Goal: Task Accomplishment & Management: Use online tool/utility

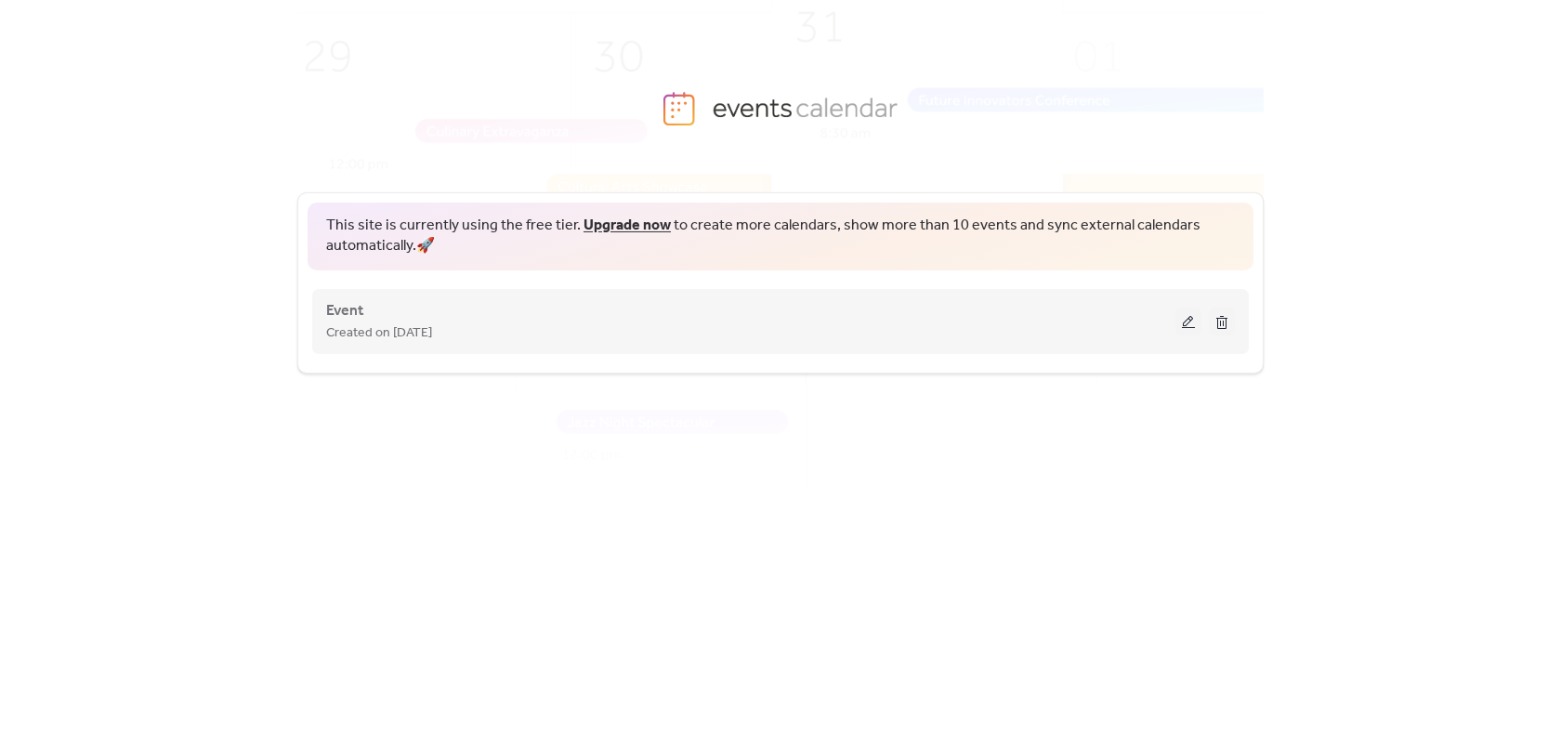
click at [1183, 315] on button at bounding box center [1189, 322] width 26 height 28
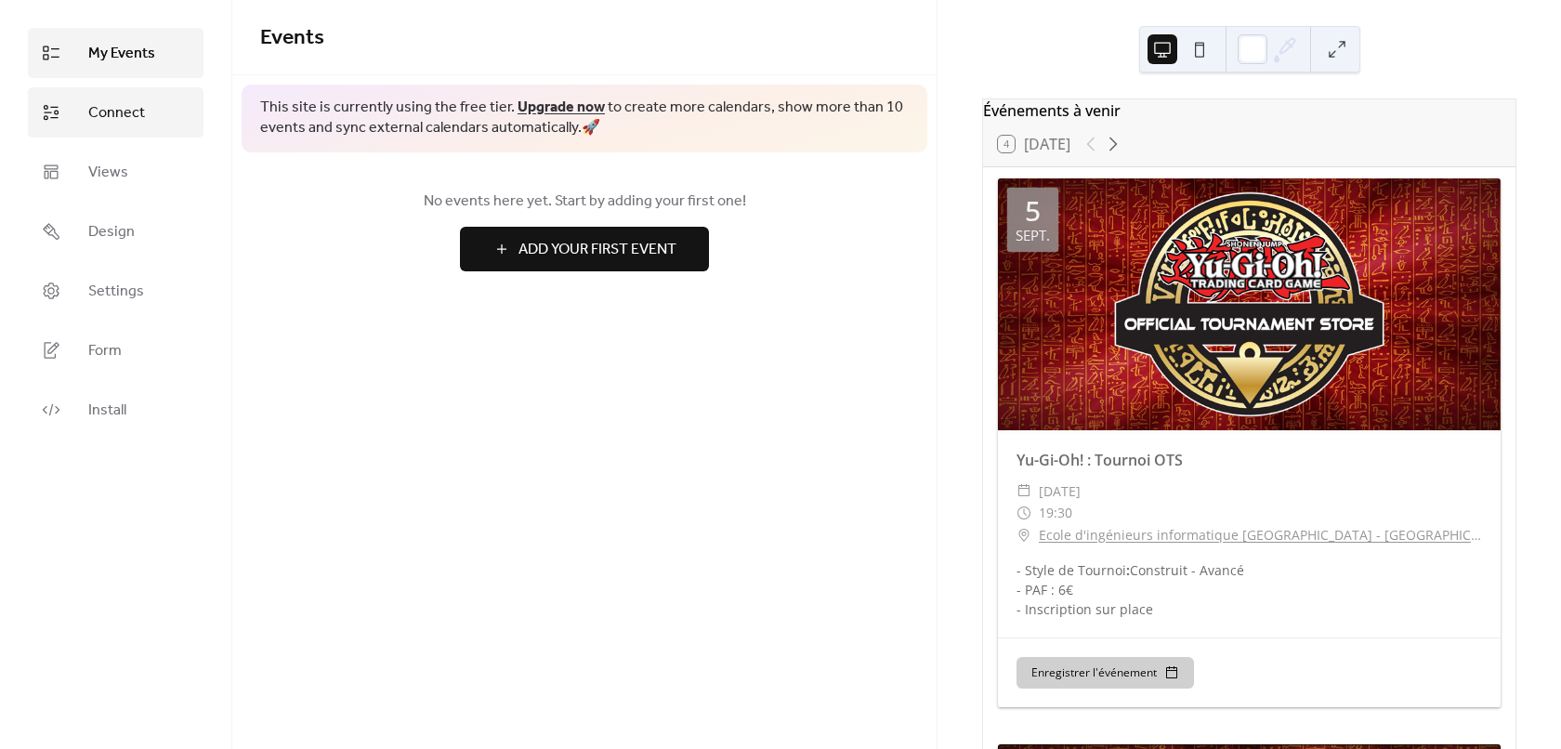
click at [114, 119] on span "Connect" at bounding box center [116, 113] width 57 height 22
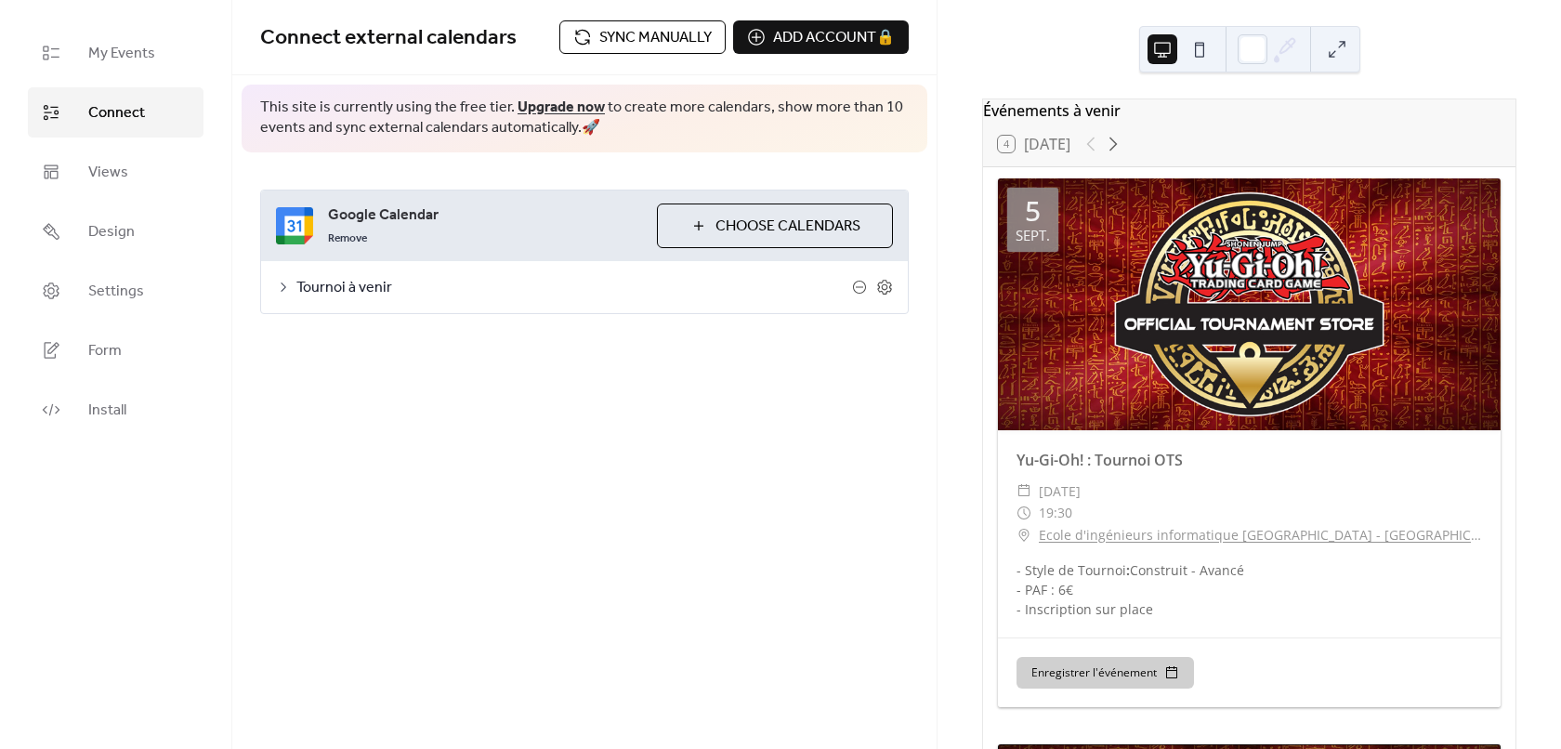
click at [664, 46] on span "Sync manually" at bounding box center [655, 38] width 112 height 22
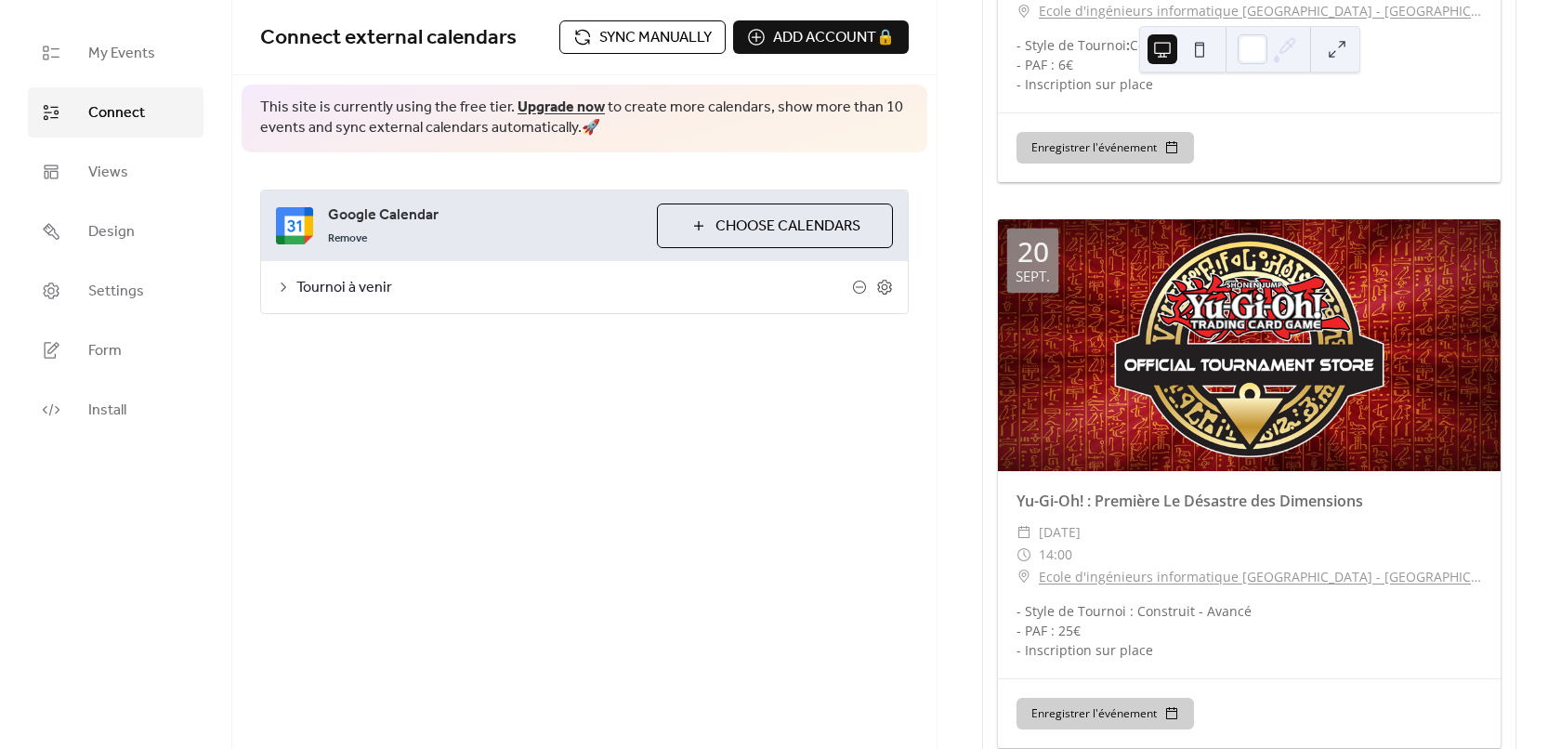
scroll to position [2824, 0]
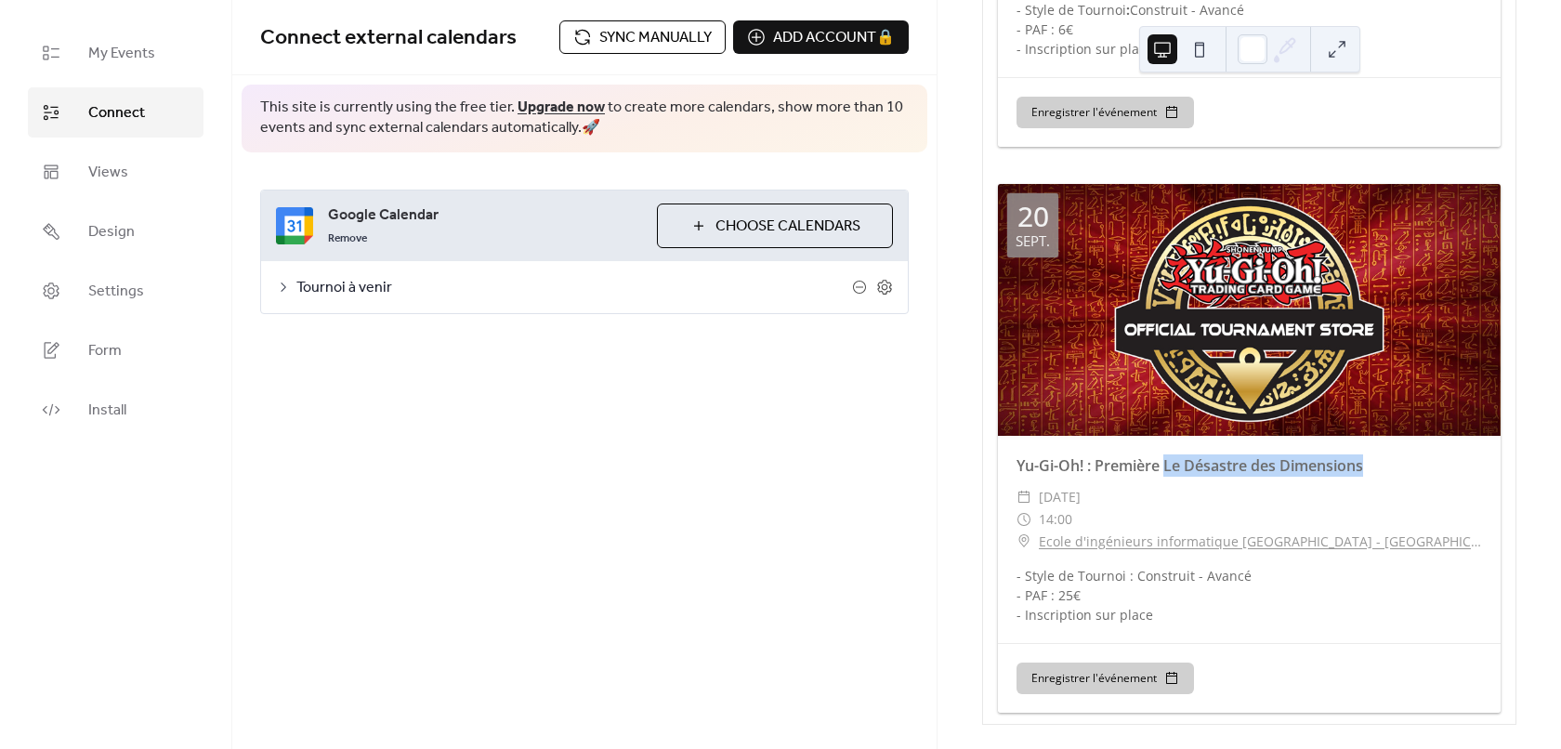
drag, startPoint x: 1167, startPoint y: 460, endPoint x: 1392, endPoint y: 458, distance: 224.9
click at [1392, 458] on div "Yu-Gi-Oh! : Première Le Désastre des Dimensions" at bounding box center [1249, 466] width 503 height 22
copy div "Le Désastre des Dimensions"
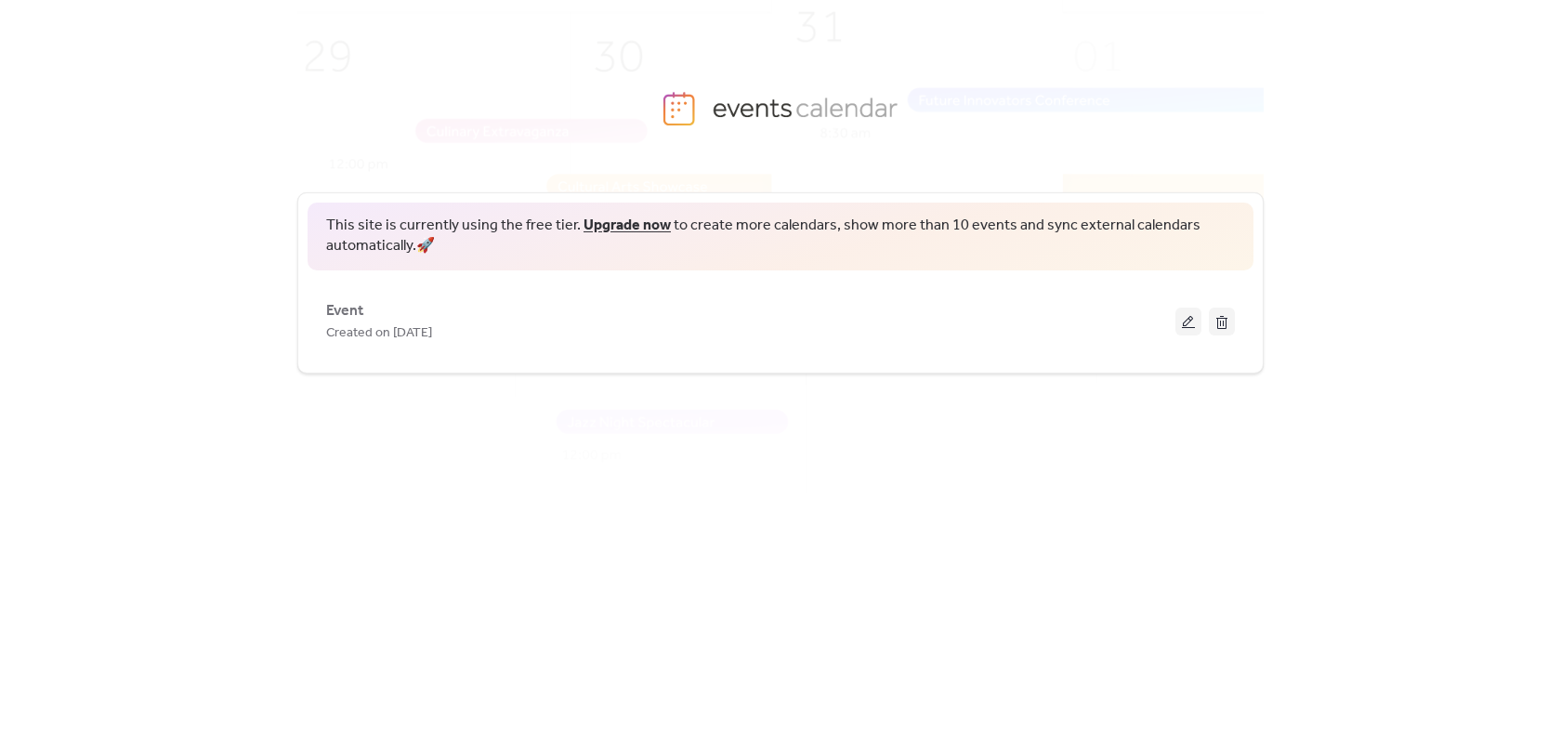
click at [1189, 325] on button at bounding box center [1189, 322] width 26 height 28
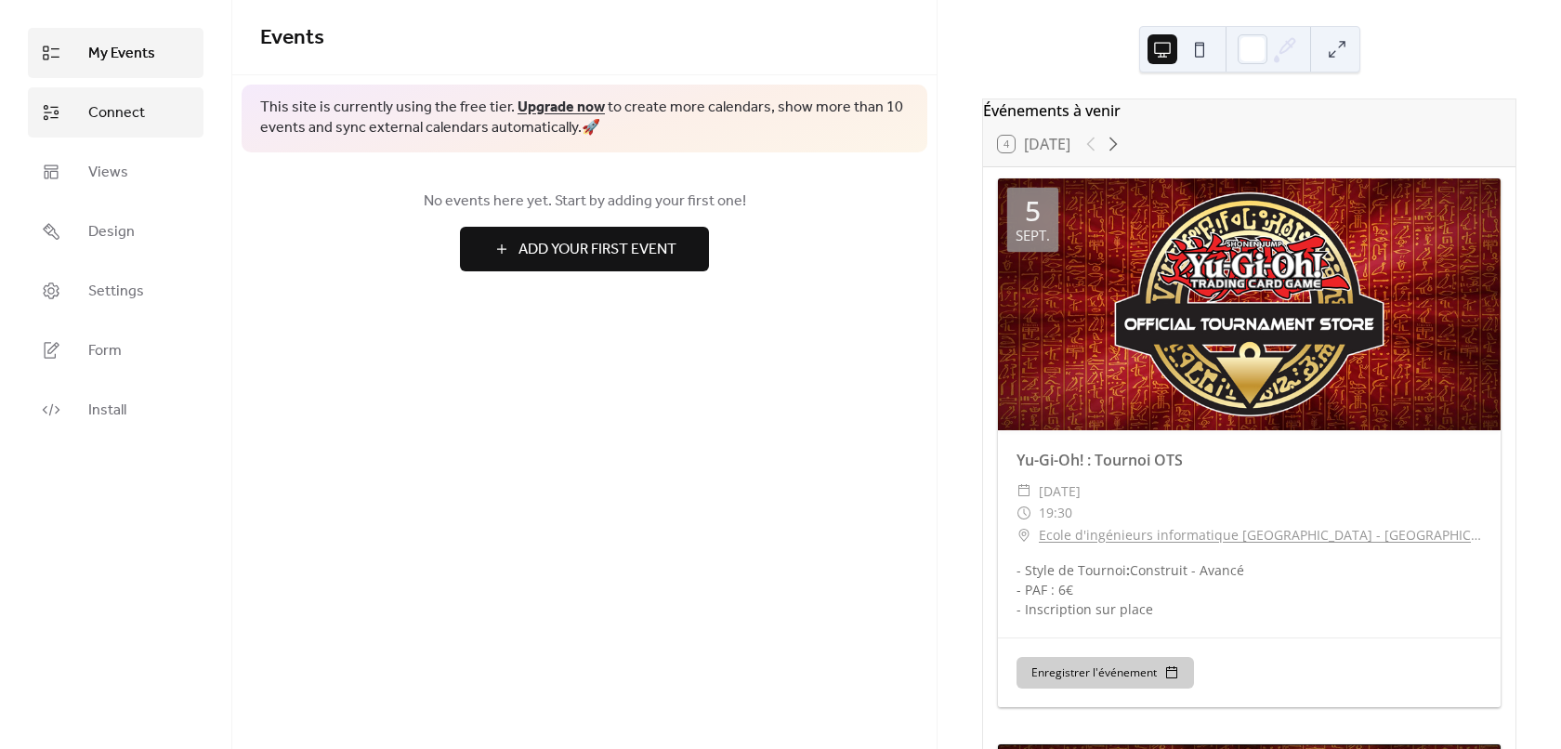
click at [124, 118] on span "Connect" at bounding box center [116, 113] width 57 height 22
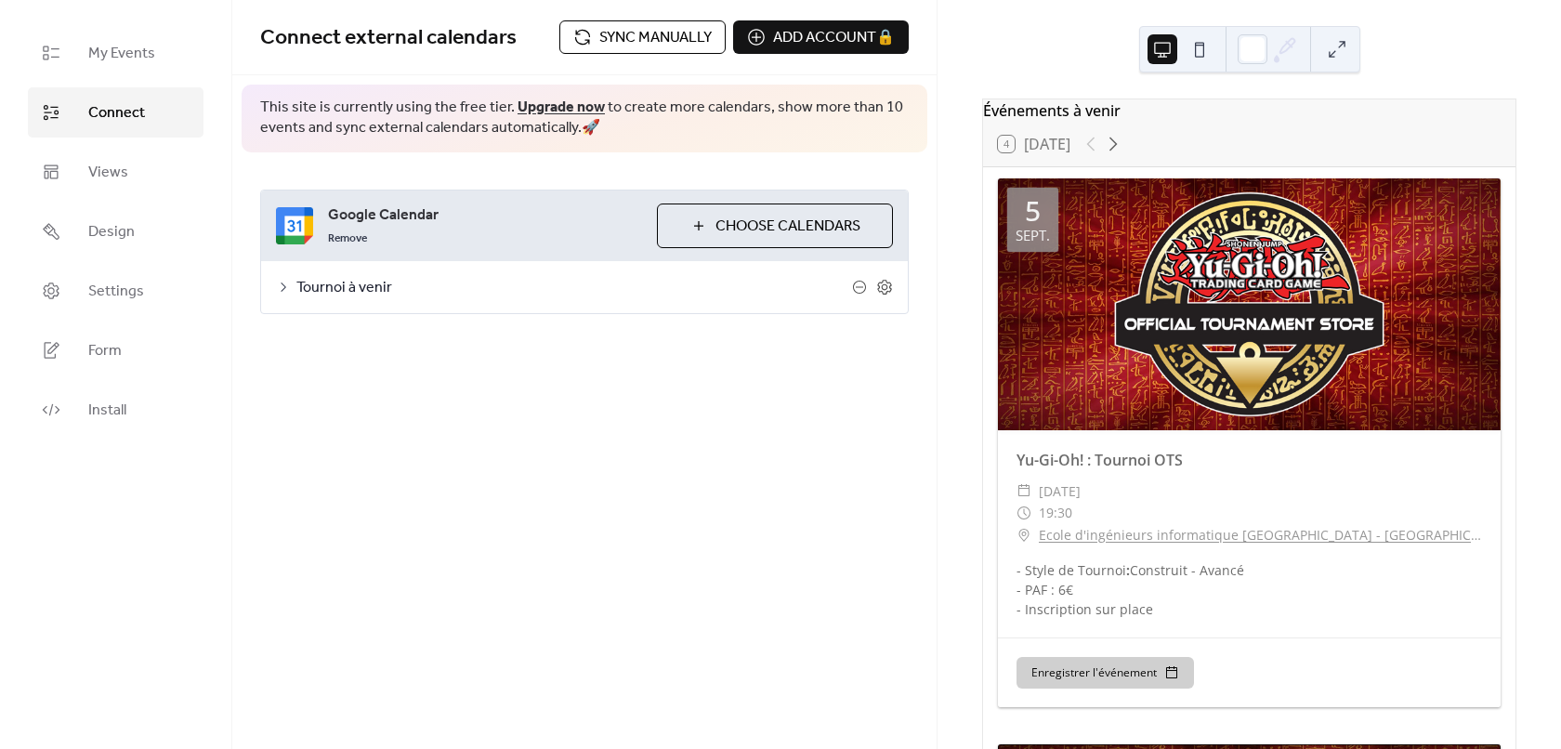
click at [654, 44] on span "Sync manually" at bounding box center [655, 38] width 112 height 22
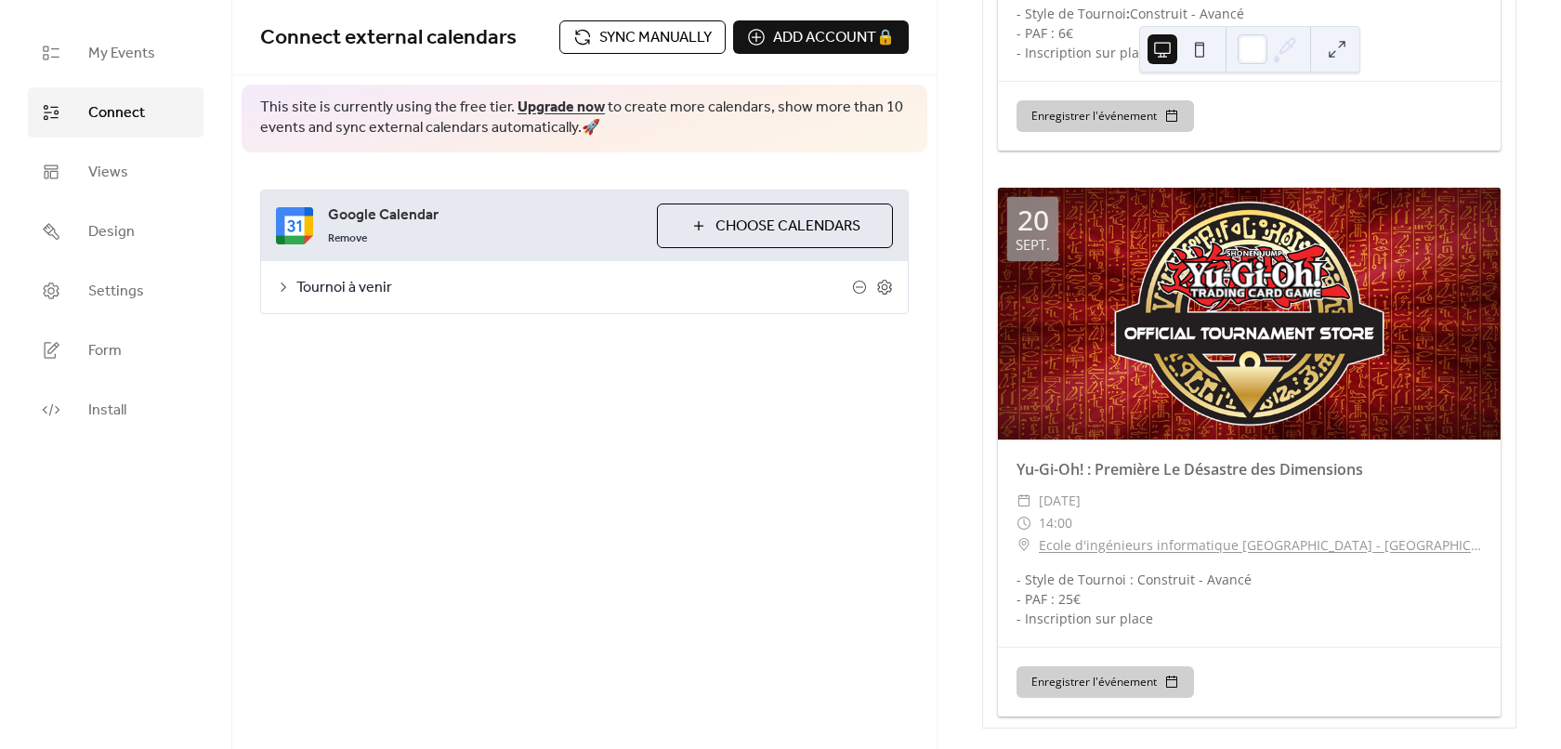
scroll to position [2824, 0]
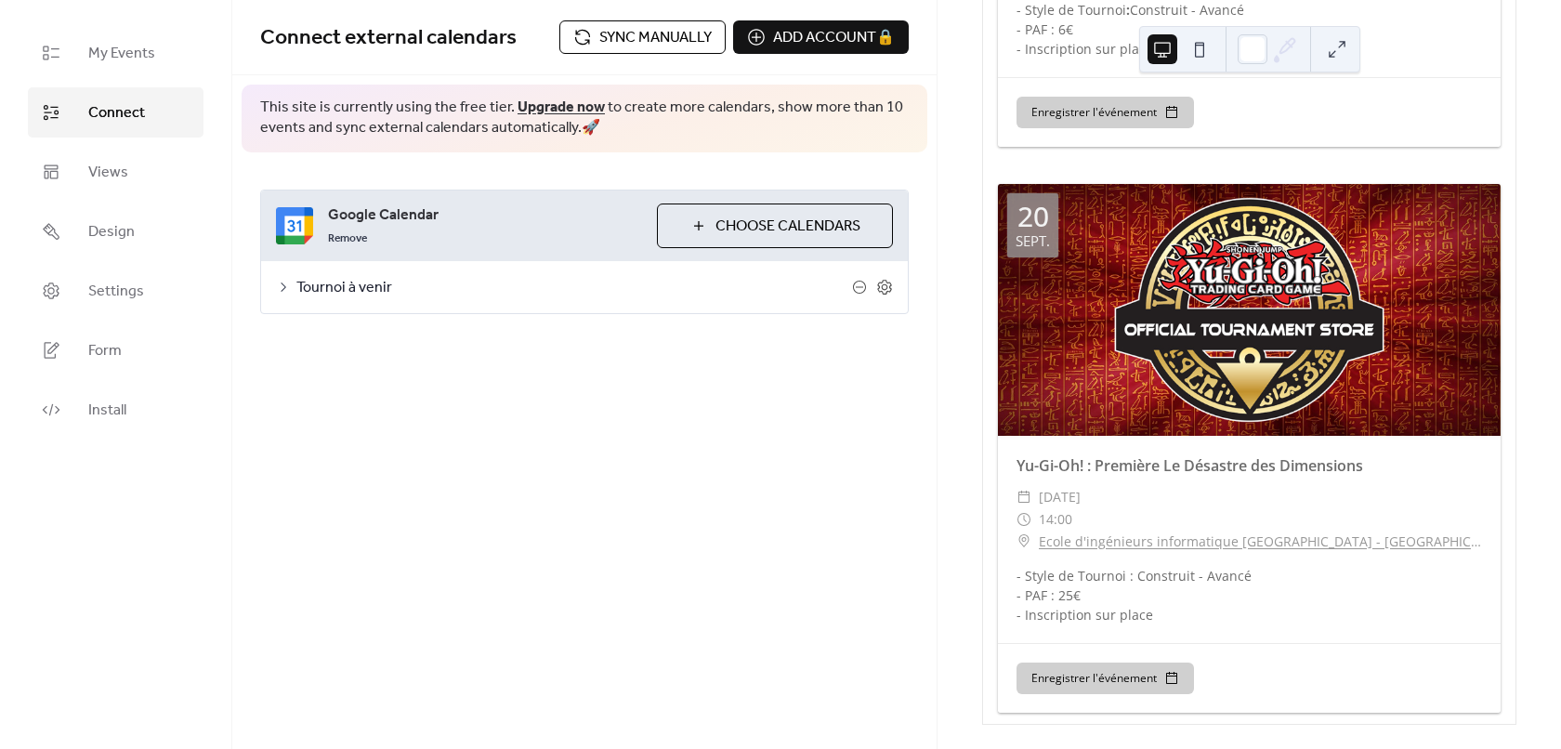
click at [639, 46] on span "Sync manually" at bounding box center [655, 38] width 112 height 22
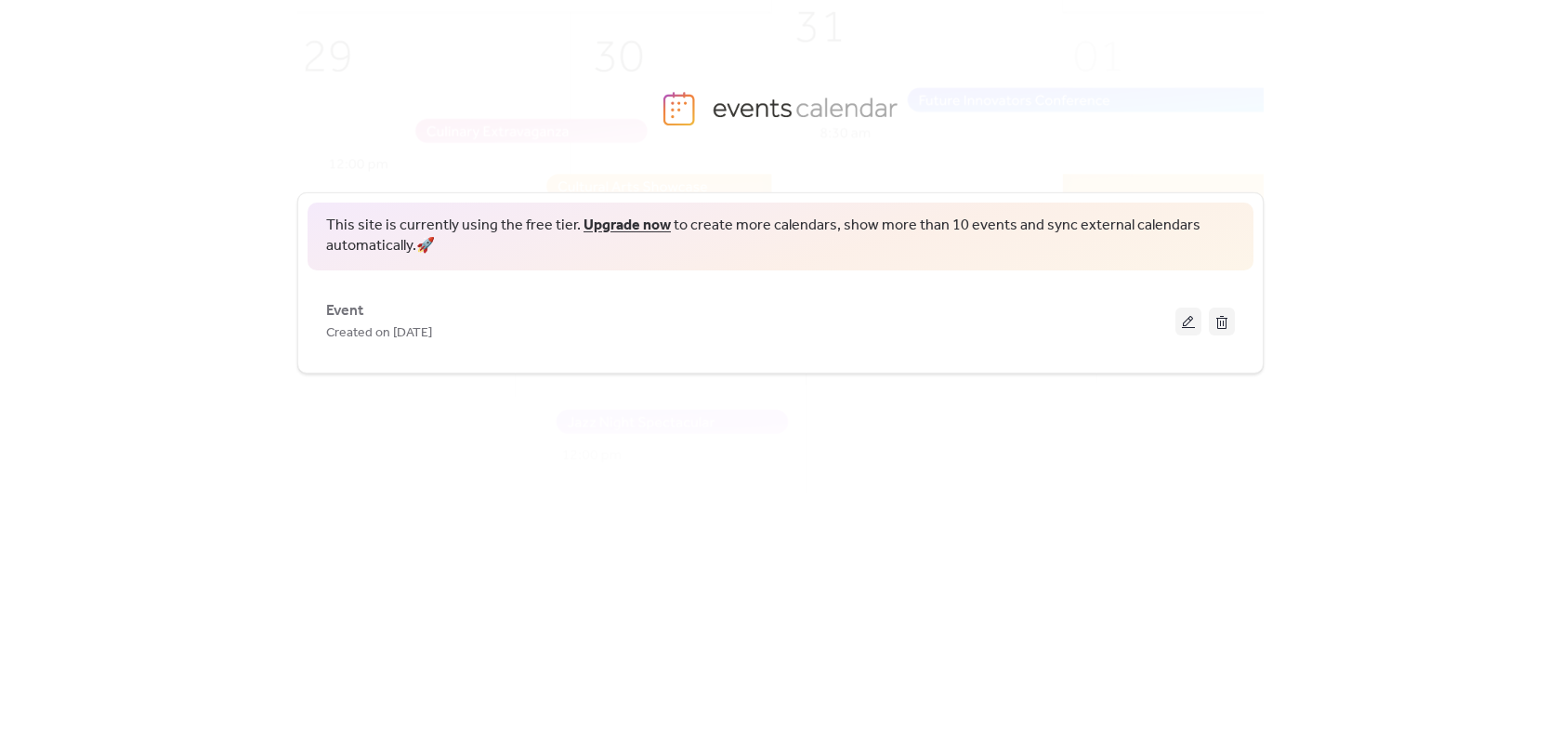
drag, startPoint x: 1179, startPoint y: 321, endPoint x: 1165, endPoint y: 321, distance: 14.9
click at [1179, 321] on button at bounding box center [1189, 322] width 26 height 28
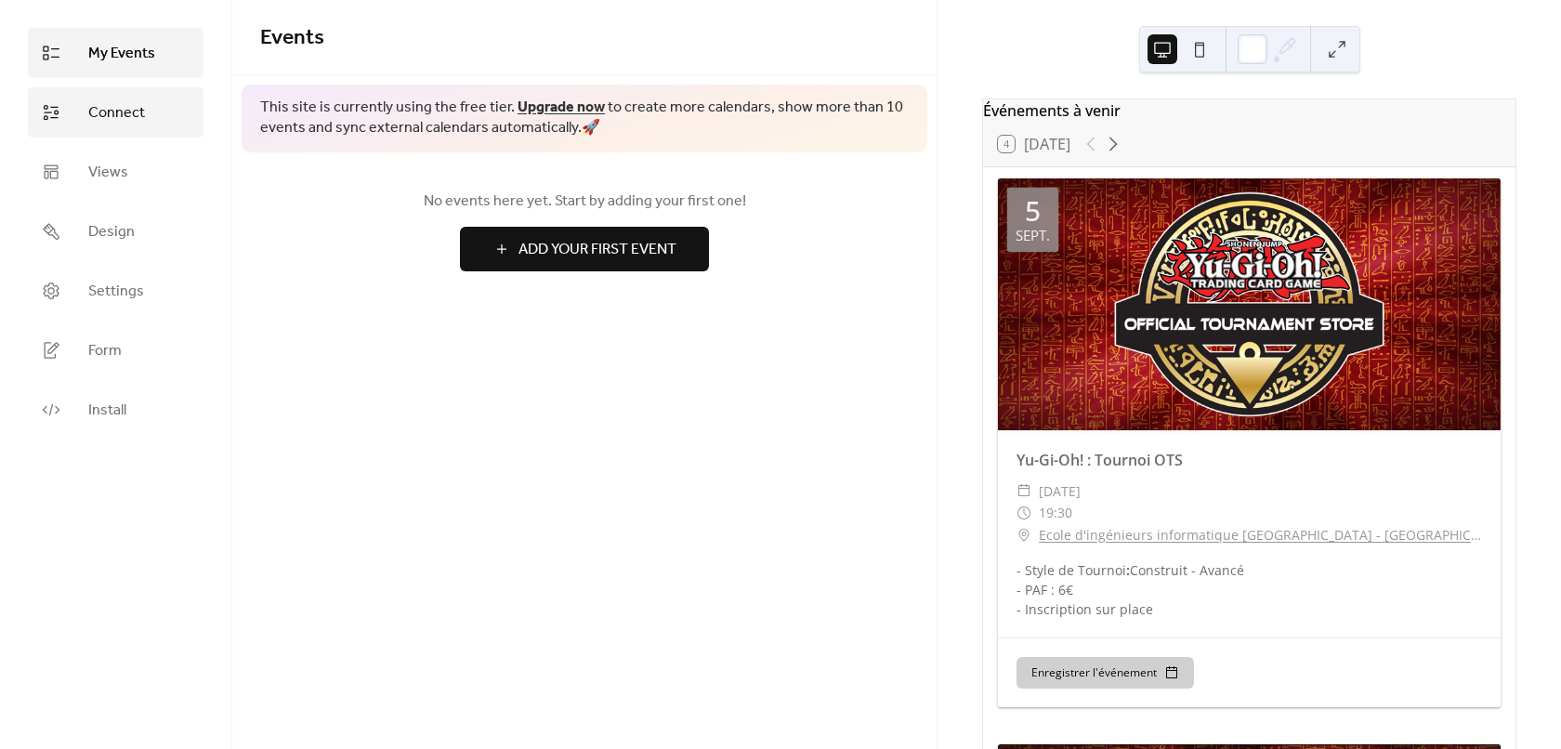
click at [134, 117] on span "Connect" at bounding box center [116, 113] width 57 height 22
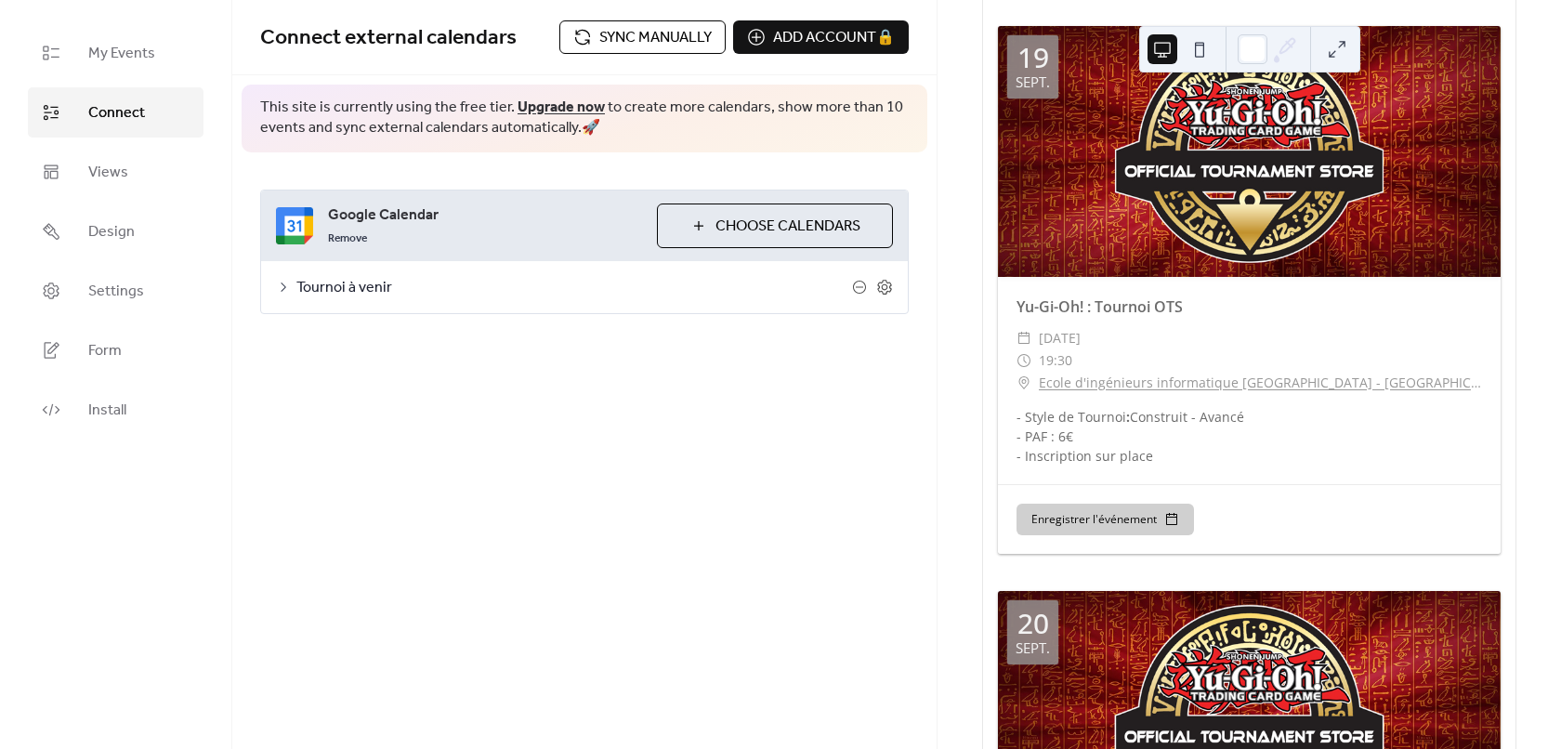
scroll to position [2824, 0]
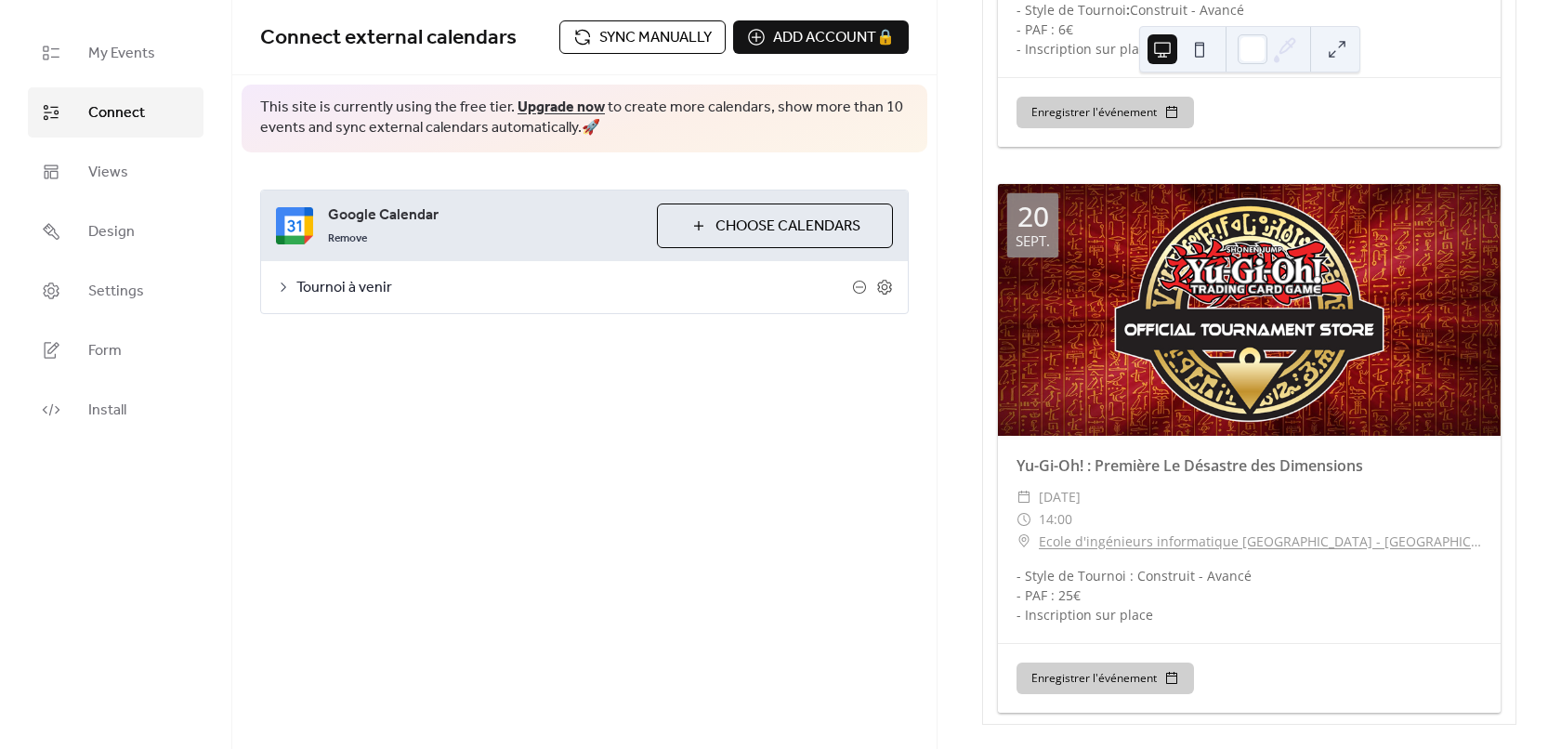
click at [655, 59] on div "Connect external calendars Sync manually Add account 🔒 🔒" at bounding box center [584, 37] width 705 height 75
click at [655, 44] on span "Sync manually" at bounding box center [655, 38] width 112 height 22
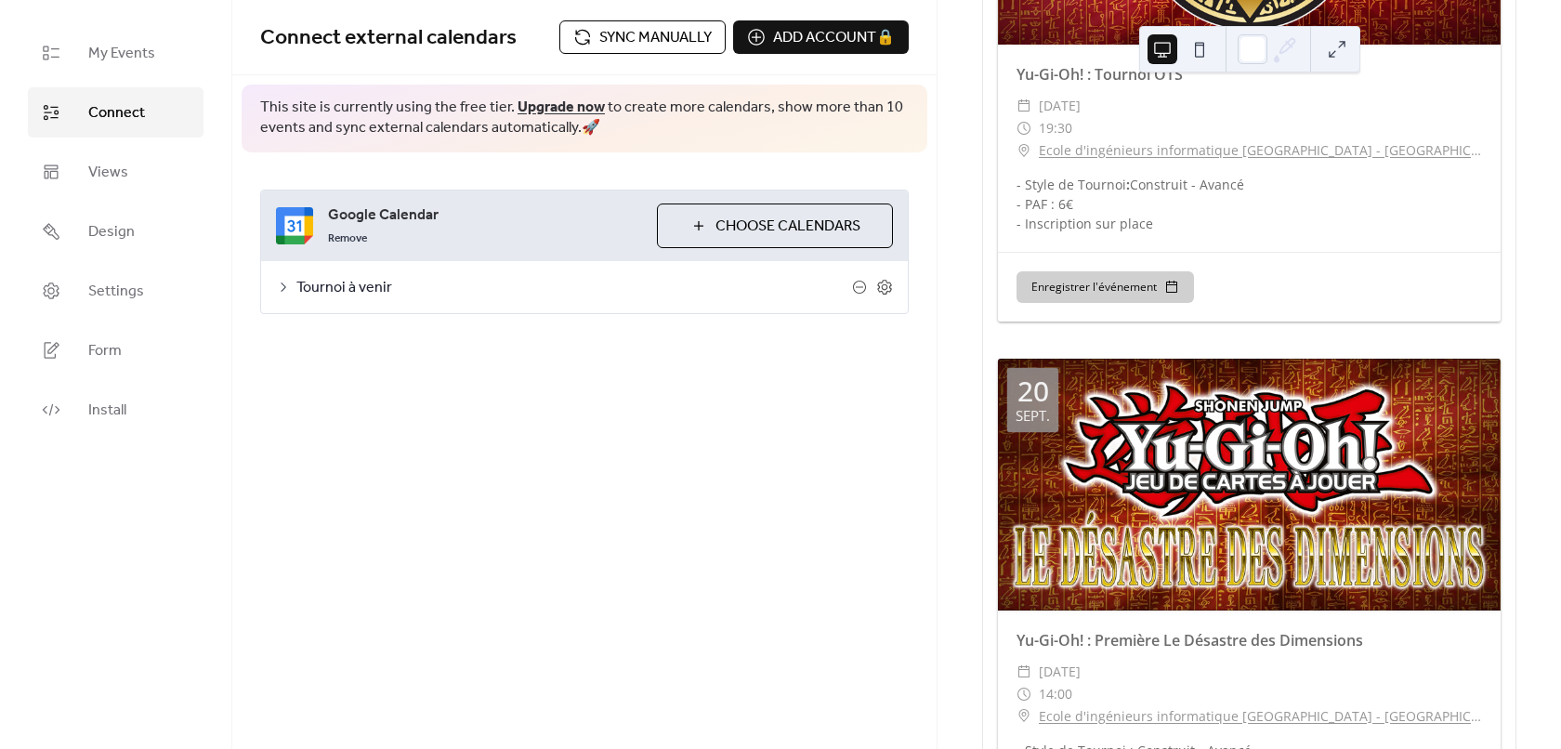
scroll to position [2731, 0]
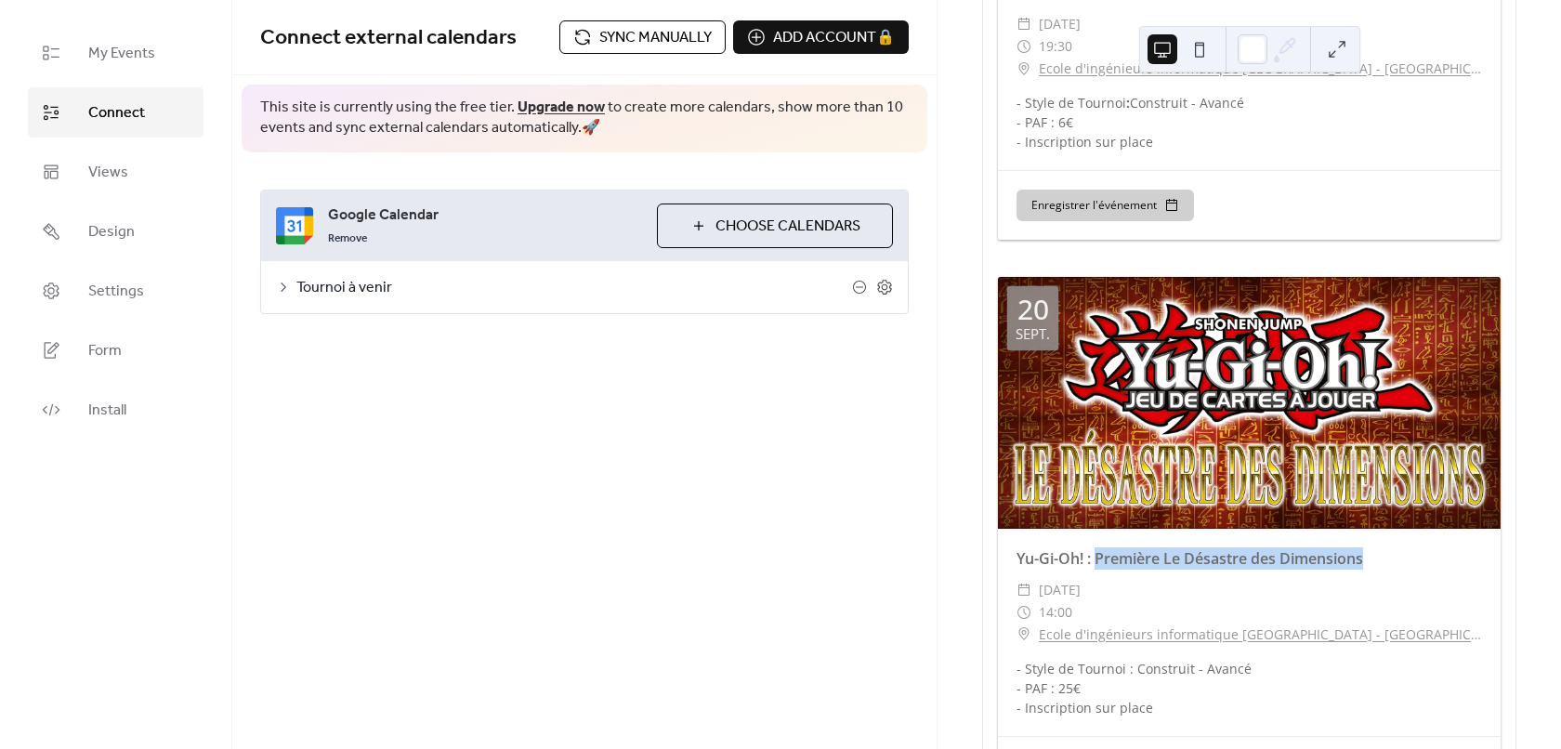
drag, startPoint x: 1099, startPoint y: 552, endPoint x: 1377, endPoint y: 555, distance: 278.9
click at [1377, 555] on div "Yu-Gi-Oh! : Première Le Désastre des Dimensions" at bounding box center [1249, 558] width 503 height 22
copy div "Première Le Désastre des Dimensions"
